Goal: Task Accomplishment & Management: Manage account settings

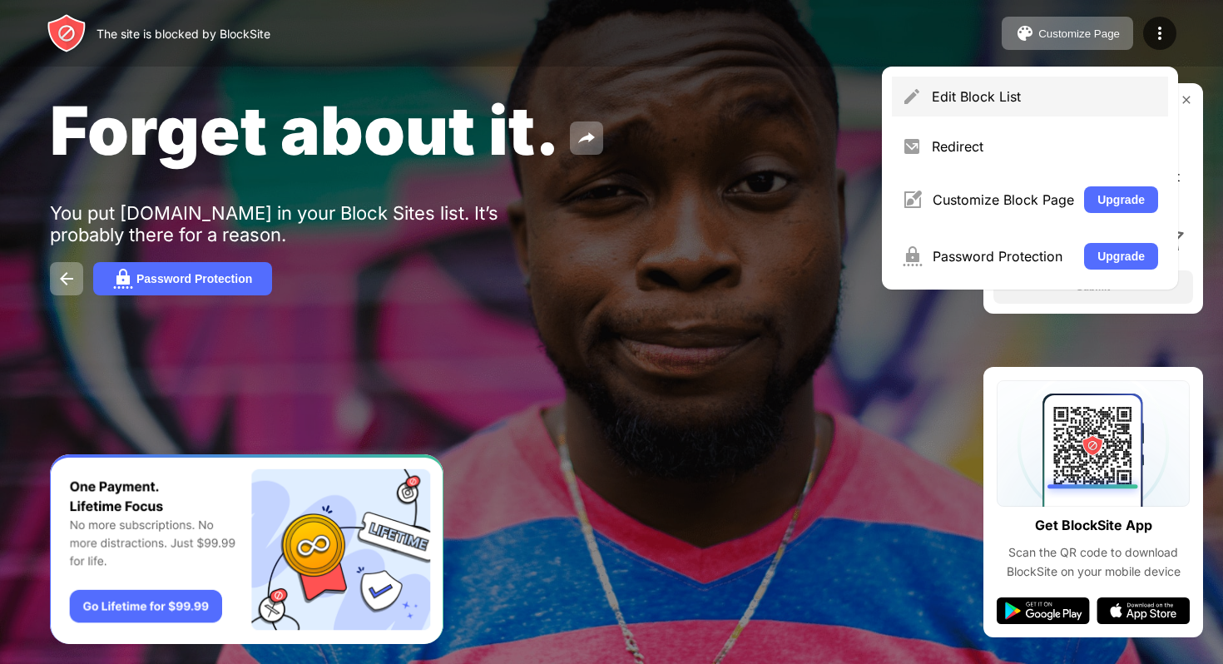
click at [1043, 102] on div "Edit Block List" at bounding box center [1045, 96] width 226 height 17
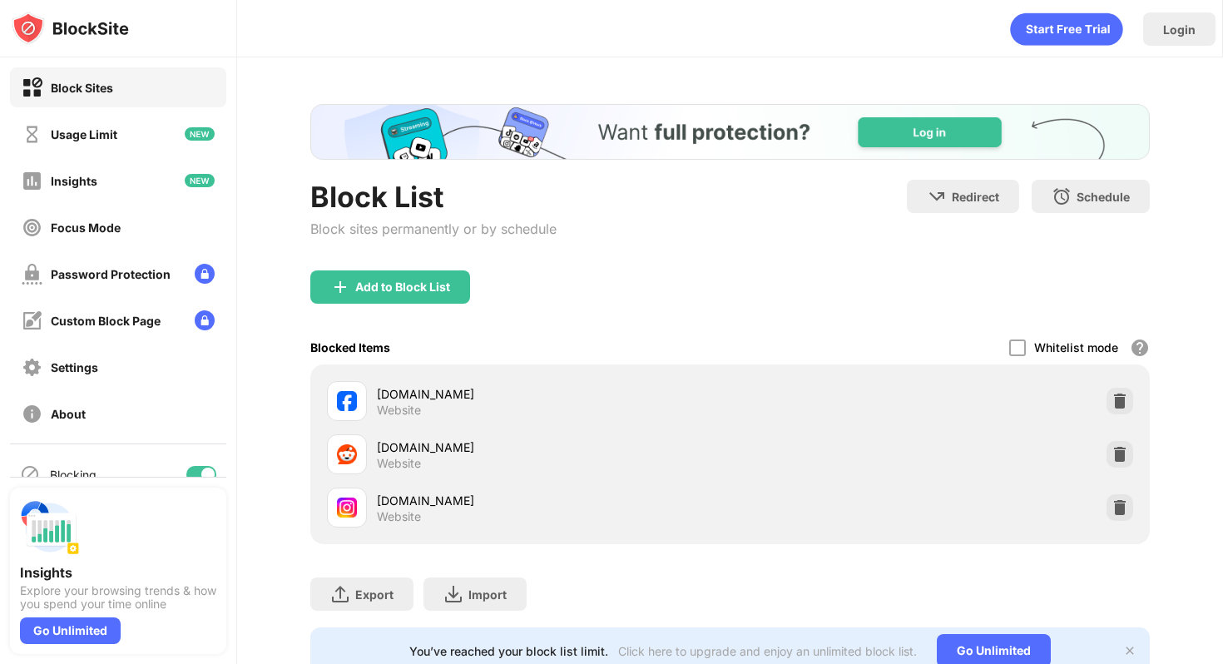
click at [201, 468] on div at bounding box center [201, 474] width 30 height 17
click at [193, 472] on div at bounding box center [194, 474] width 13 height 13
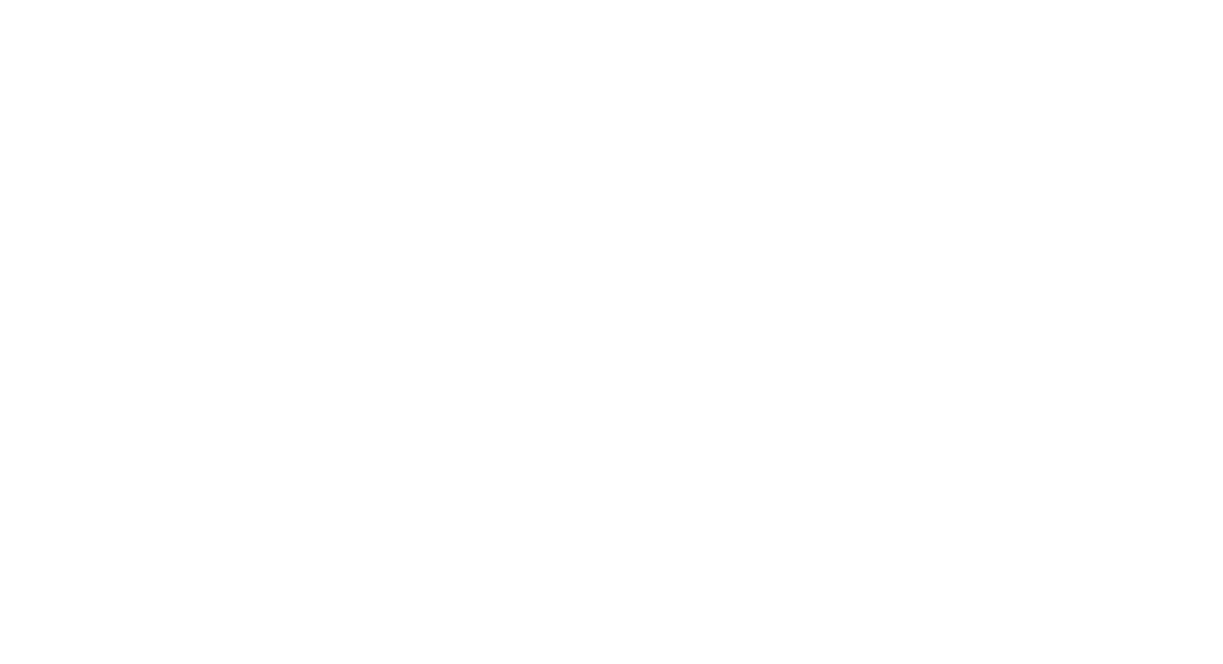
click at [1111, 0] on html at bounding box center [611, 0] width 1223 height 0
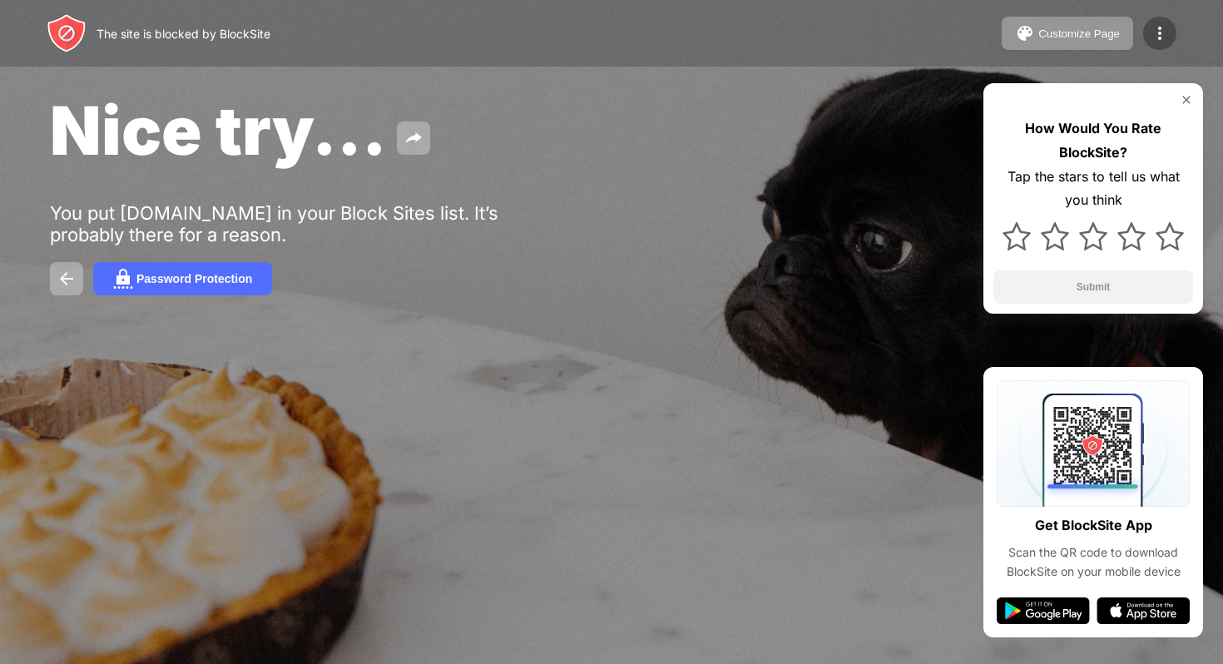
drag, startPoint x: 1118, startPoint y: 31, endPoint x: 1162, endPoint y: 34, distance: 43.4
click at [1162, 34] on div "Customize Page Edit Block List Redirect Customize Block Page Upgrade Password P…" at bounding box center [1089, 33] width 175 height 33
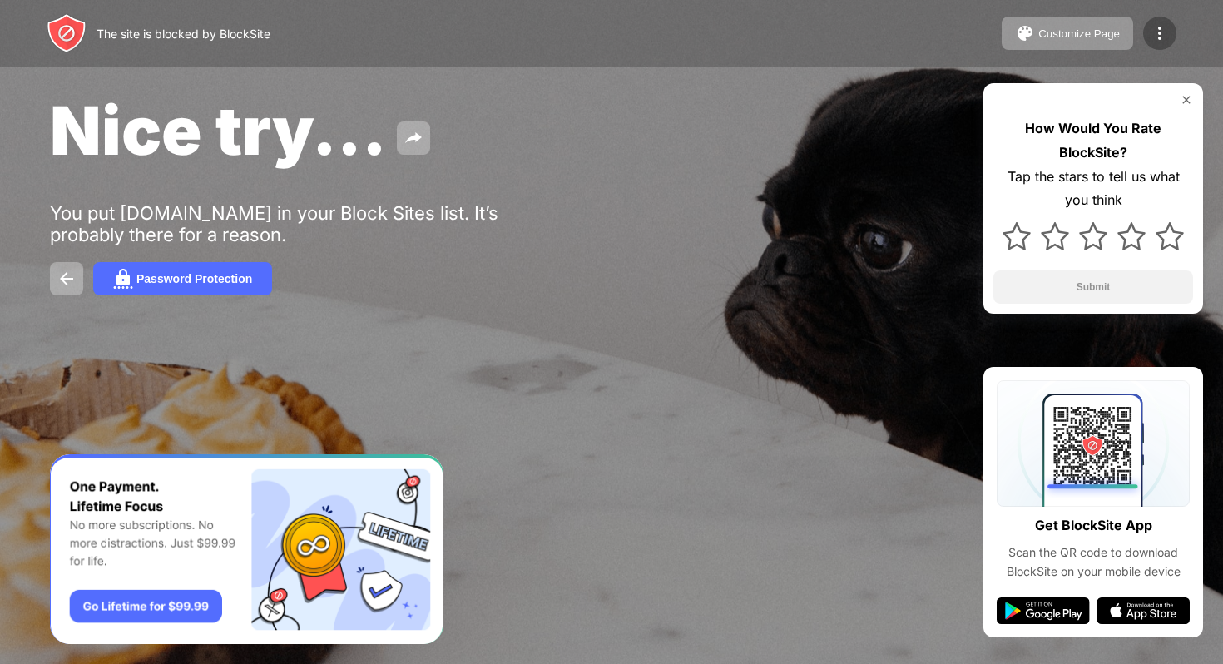
click at [1162, 34] on img at bounding box center [1160, 33] width 20 height 20
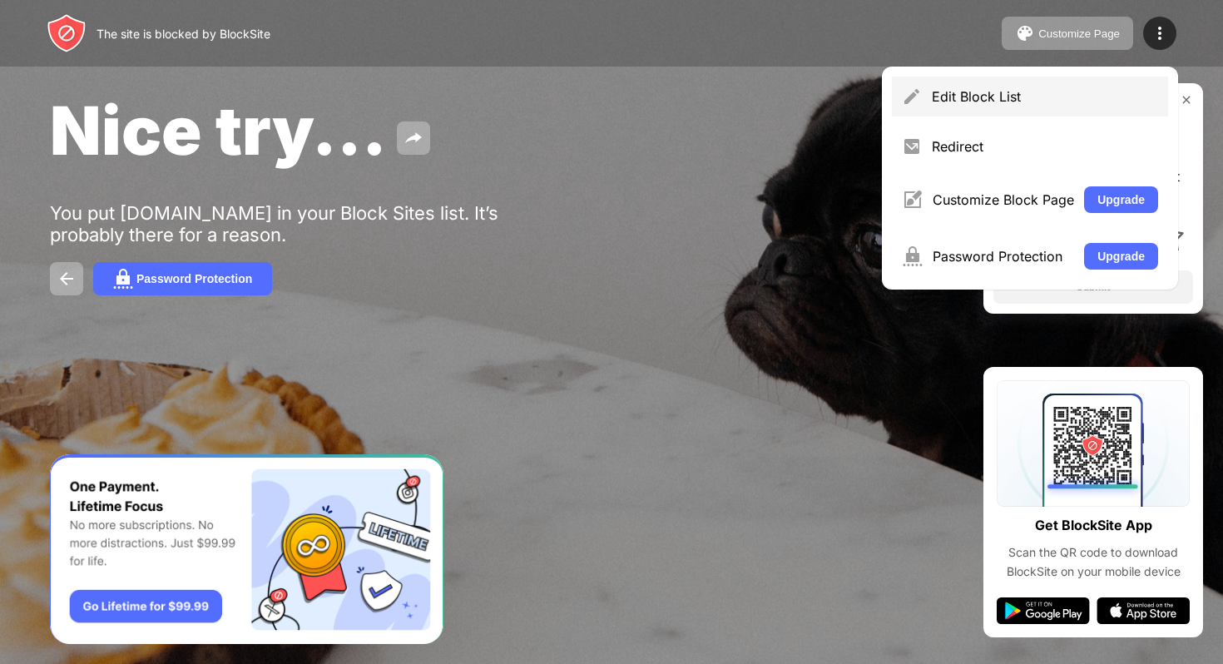
click at [1058, 93] on div "Edit Block List" at bounding box center [1045, 96] width 226 height 17
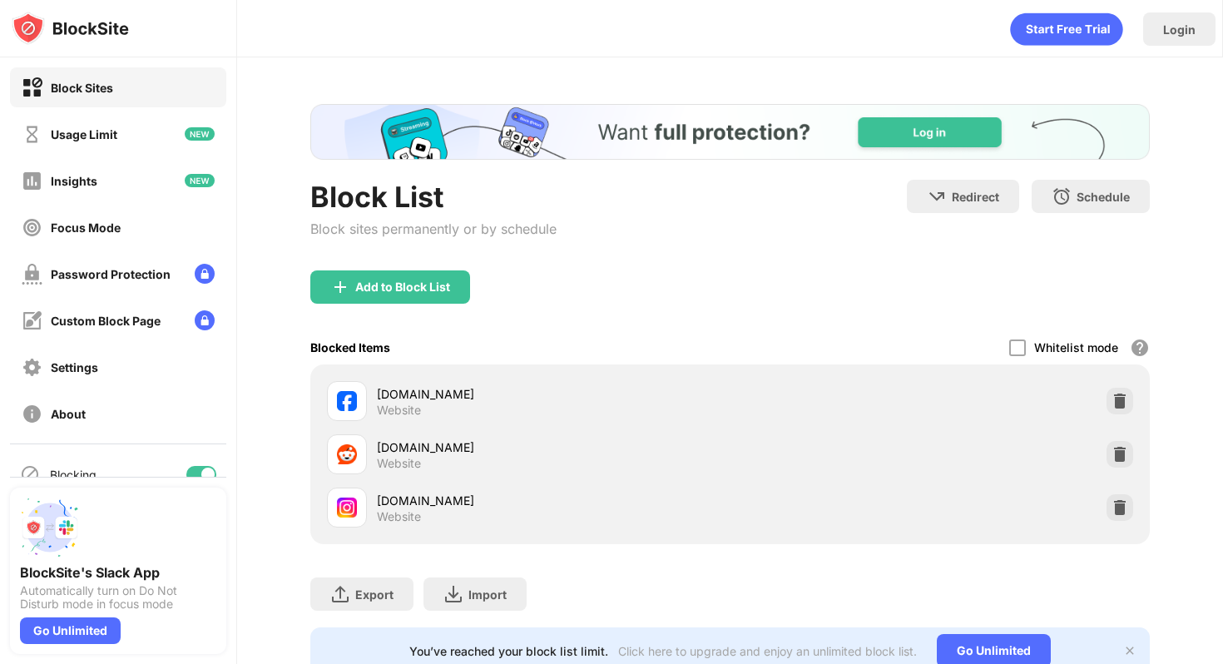
click at [198, 471] on div at bounding box center [201, 474] width 30 height 17
click at [207, 473] on div at bounding box center [201, 474] width 30 height 17
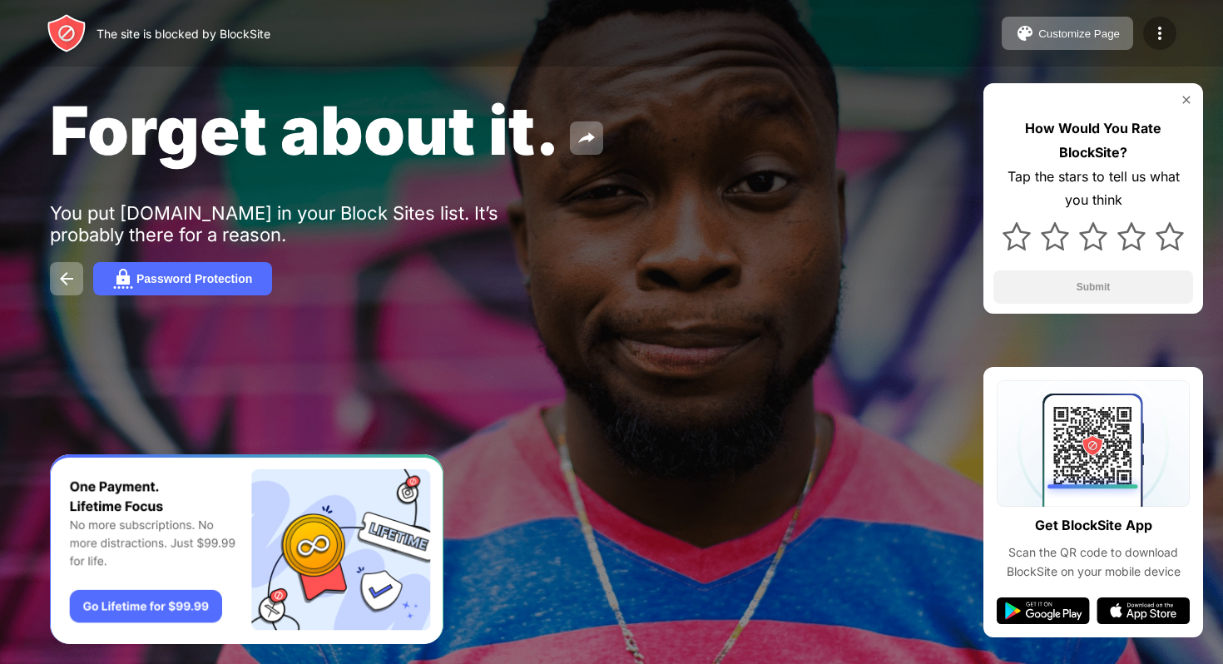
click at [1159, 30] on img at bounding box center [1160, 33] width 20 height 20
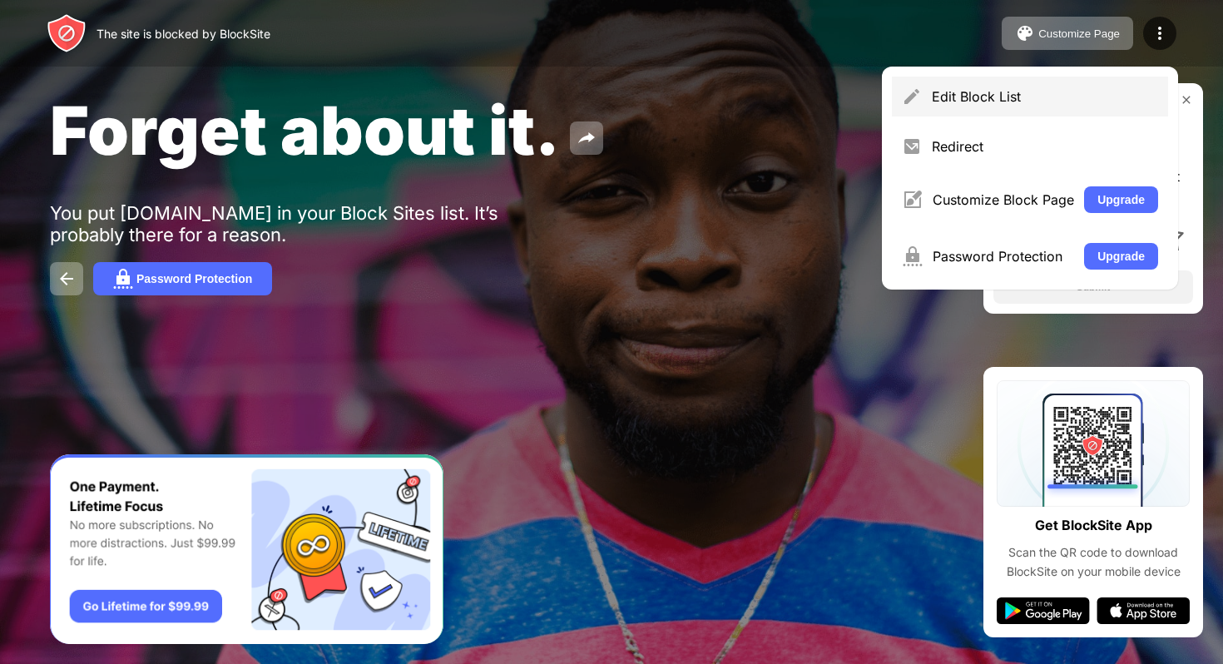
click at [1011, 91] on div "Edit Block List" at bounding box center [1045, 96] width 226 height 17
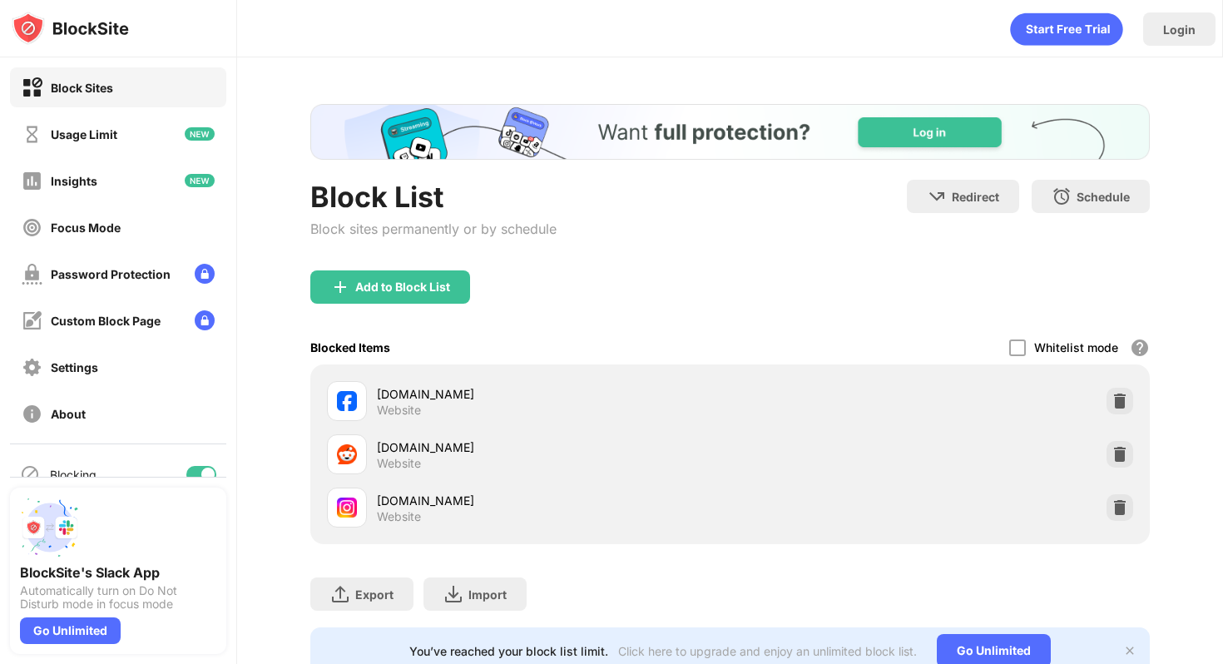
click at [205, 465] on div "Blocking" at bounding box center [118, 474] width 216 height 40
click at [195, 469] on div at bounding box center [201, 474] width 30 height 17
click at [195, 472] on div at bounding box center [194, 474] width 13 height 13
